Goal: Information Seeking & Learning: Check status

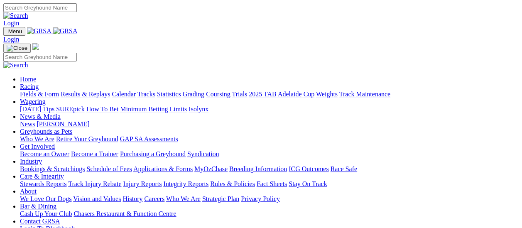
click at [26, 91] on link "Fields & Form" at bounding box center [39, 94] width 39 height 7
click at [42, 91] on link "Fields & Form" at bounding box center [39, 94] width 39 height 7
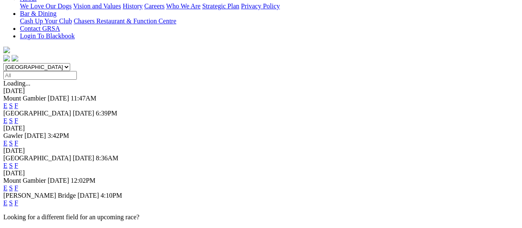
scroll to position [42, 0]
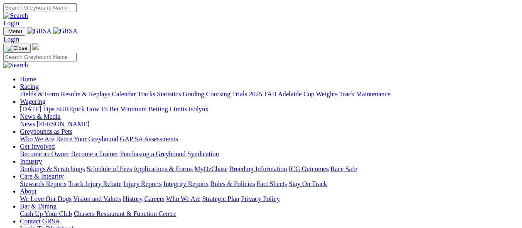
click at [91, 91] on link "Results & Replays" at bounding box center [85, 94] width 49 height 7
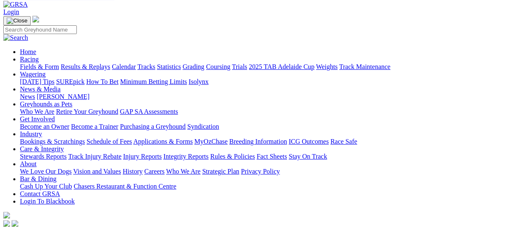
scroll to position [42, 0]
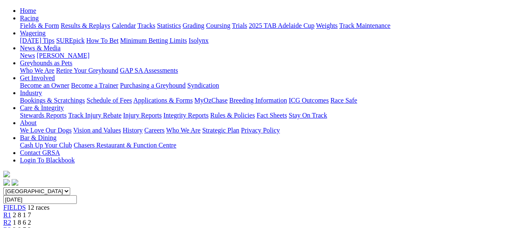
scroll to position [83, 0]
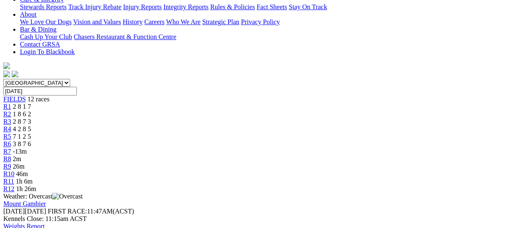
scroll to position [83, 0]
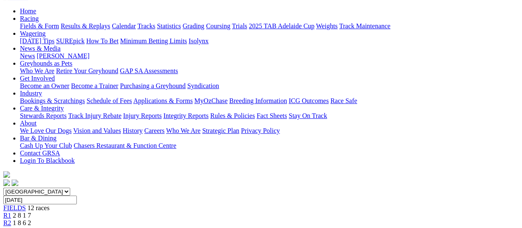
click at [11, 227] on span "R3" at bounding box center [7, 230] width 8 height 7
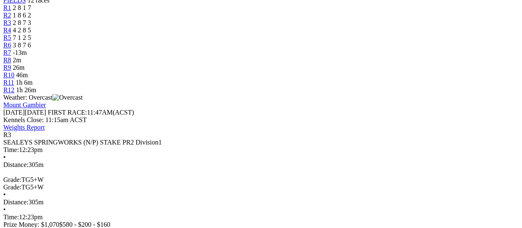
scroll to position [83, 0]
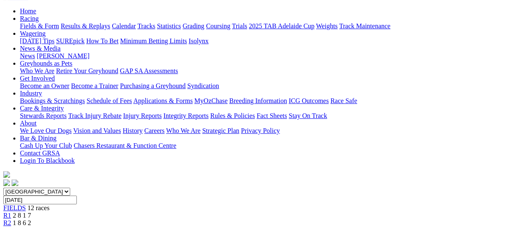
click at [11, 219] on span "R2" at bounding box center [7, 222] width 8 height 7
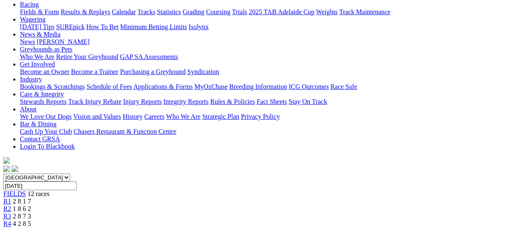
scroll to position [83, 0]
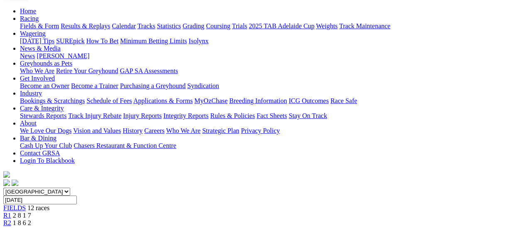
click at [11, 212] on span "R1" at bounding box center [7, 215] width 8 height 7
